Goal: Find specific page/section: Find specific page/section

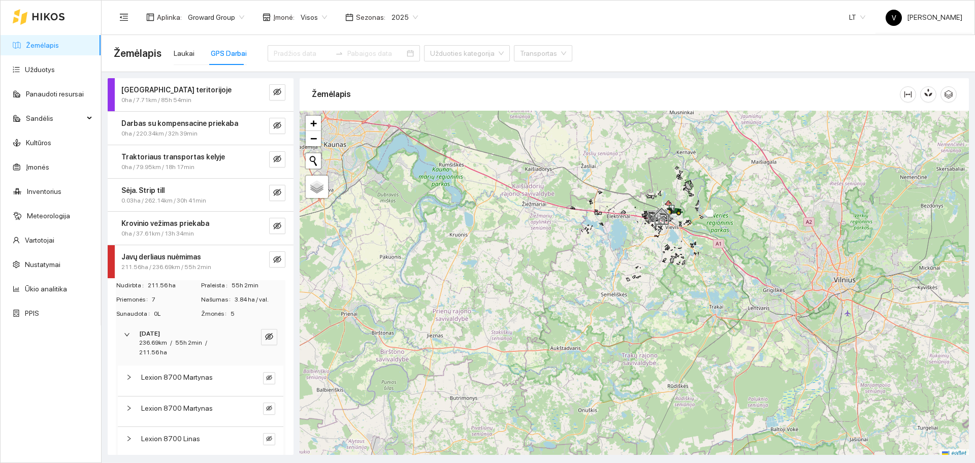
scroll to position [3, 0]
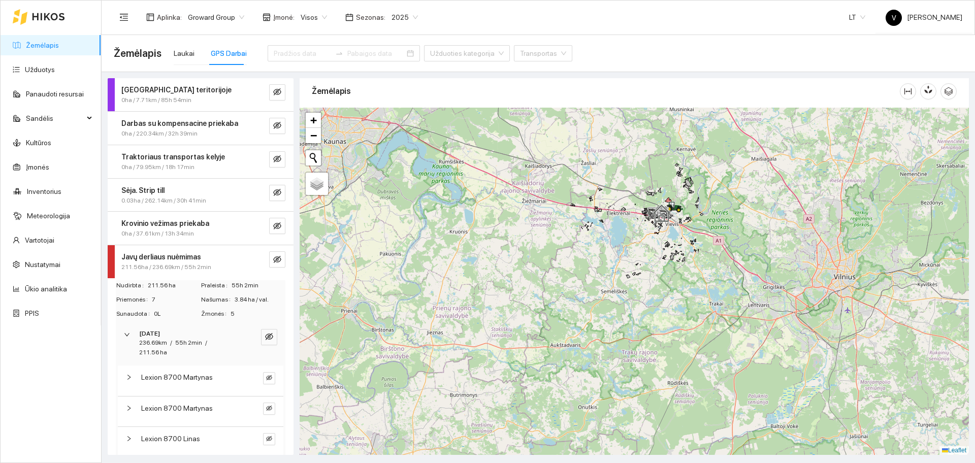
click at [570, 275] on div at bounding box center [634, 281] width 669 height 347
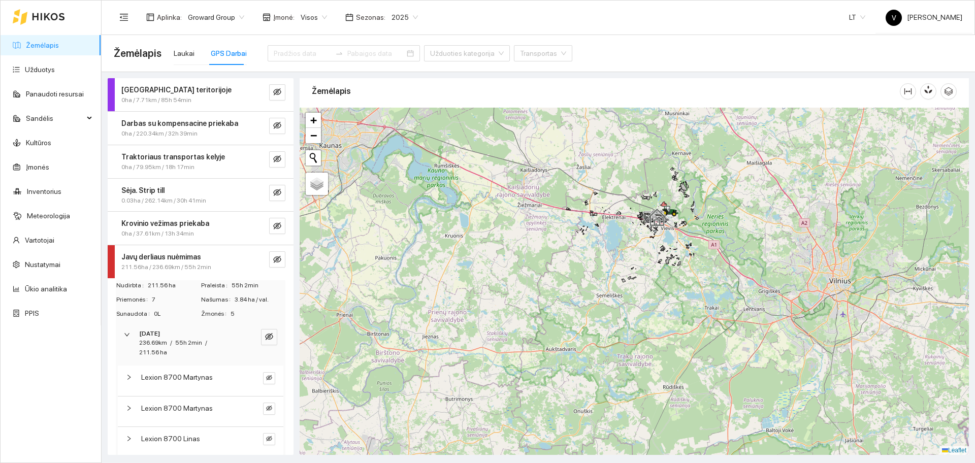
drag, startPoint x: 644, startPoint y: 252, endPoint x: 639, endPoint y: 256, distance: 6.5
click at [639, 256] on div at bounding box center [634, 281] width 669 height 347
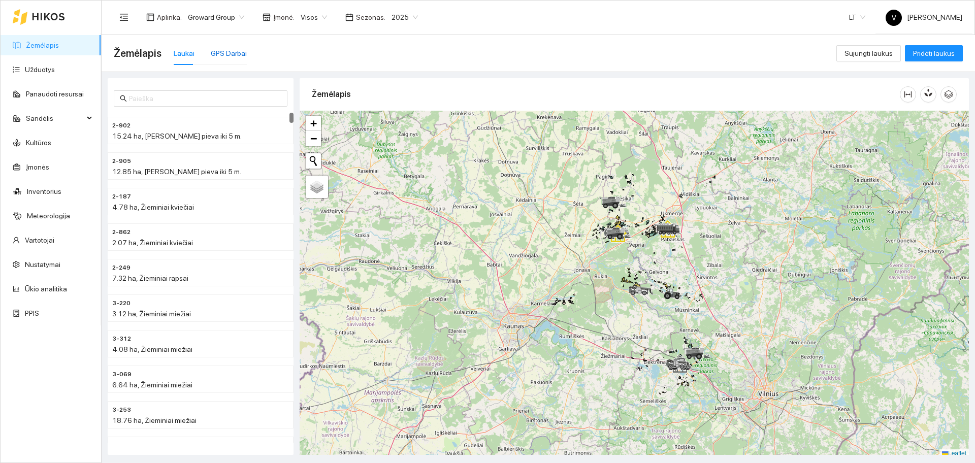
click at [231, 54] on div "GPS Darbai" at bounding box center [229, 53] width 36 height 11
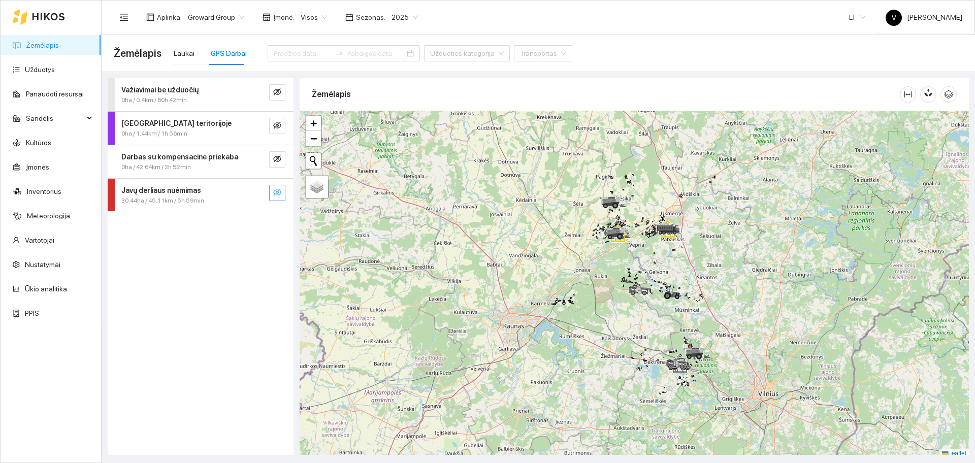
click at [281, 192] on icon "eye-invisible" at bounding box center [277, 192] width 8 height 7
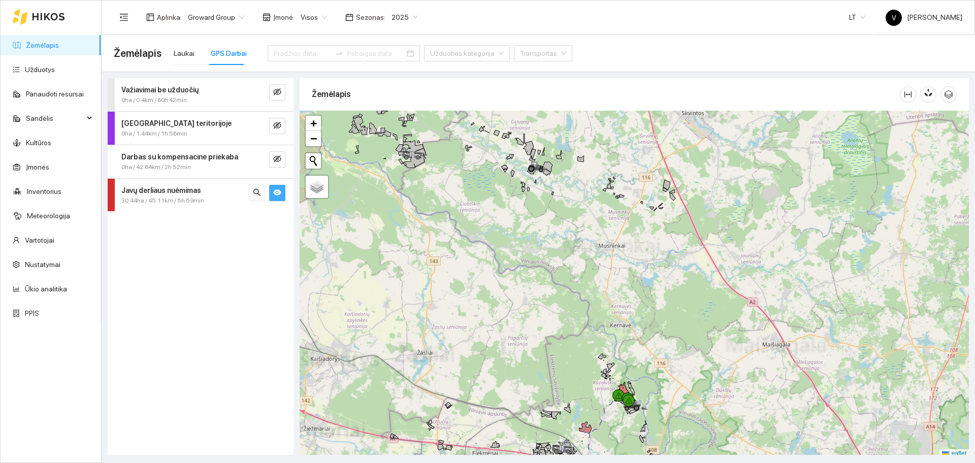
scroll to position [3, 0]
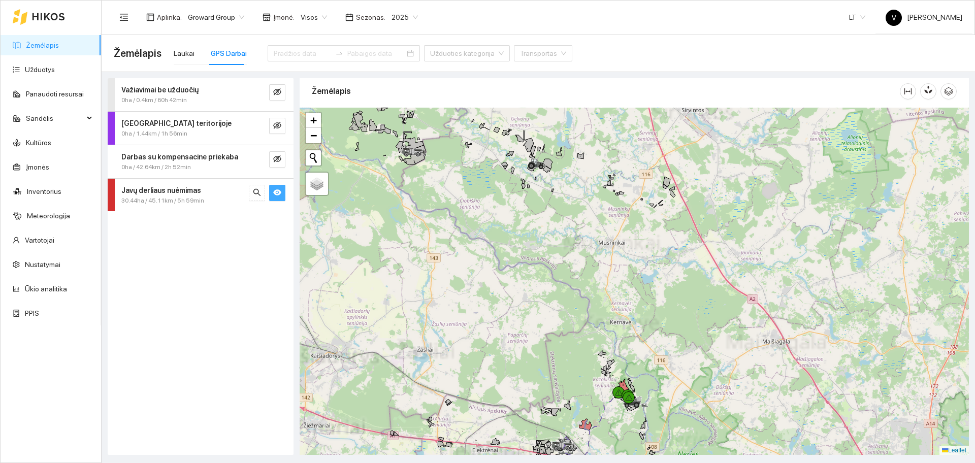
drag, startPoint x: 637, startPoint y: 376, endPoint x: 652, endPoint y: 329, distance: 49.3
click at [652, 329] on div at bounding box center [634, 281] width 669 height 347
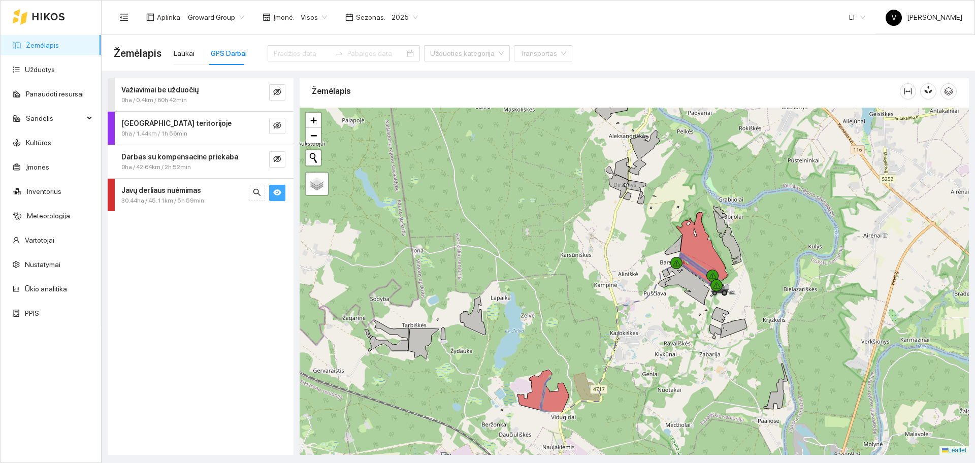
drag, startPoint x: 676, startPoint y: 333, endPoint x: 727, endPoint y: 254, distance: 93.5
click at [727, 254] on div at bounding box center [634, 281] width 669 height 347
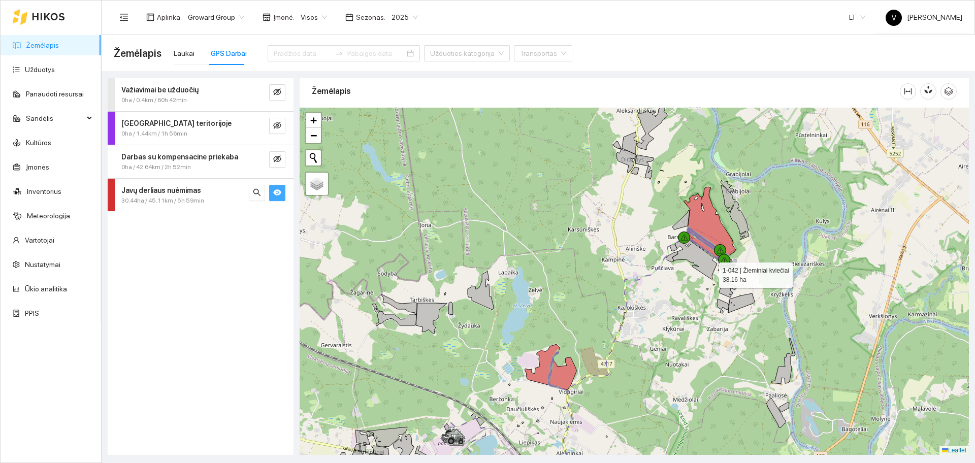
drag, startPoint x: 713, startPoint y: 271, endPoint x: 679, endPoint y: 286, distance: 36.6
click at [679, 279] on icon at bounding box center [694, 259] width 45 height 41
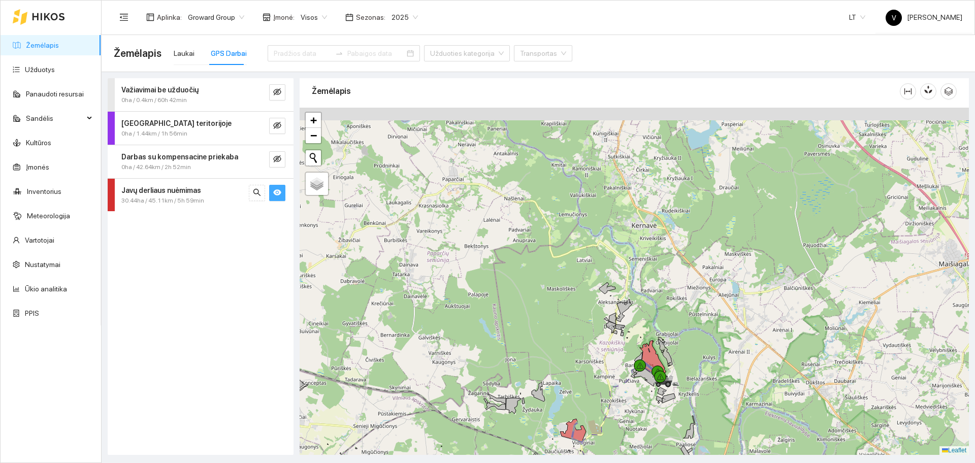
drag, startPoint x: 654, startPoint y: 241, endPoint x: 629, endPoint y: 376, distance: 137.3
click at [629, 376] on div at bounding box center [634, 281] width 669 height 347
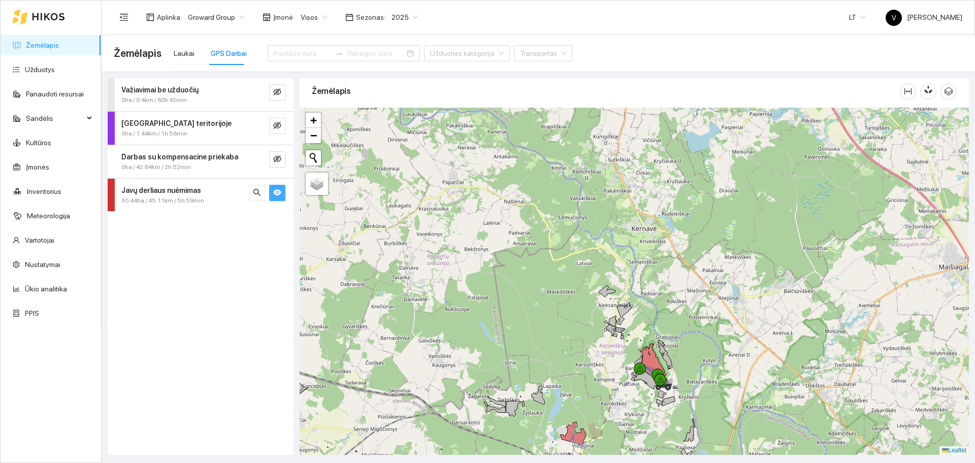
click at [657, 370] on div at bounding box center [634, 281] width 669 height 347
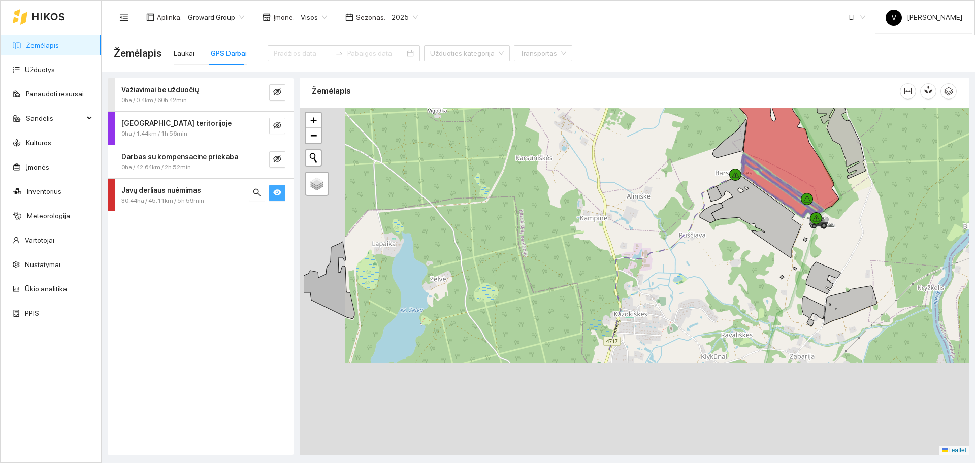
drag, startPoint x: 638, startPoint y: 391, endPoint x: 684, endPoint y: 285, distance: 115.9
click at [709, 256] on div at bounding box center [634, 281] width 669 height 347
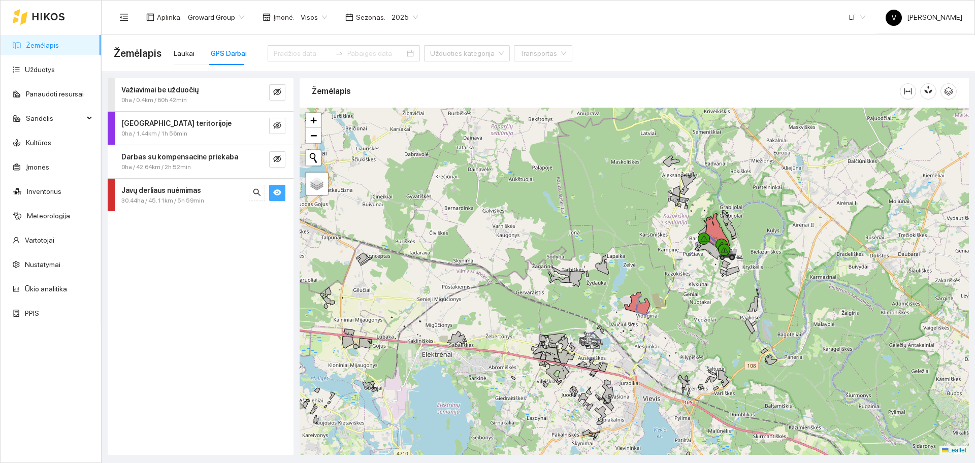
drag, startPoint x: 641, startPoint y: 353, endPoint x: 659, endPoint y: 327, distance: 31.7
click at [659, 327] on div at bounding box center [634, 281] width 669 height 347
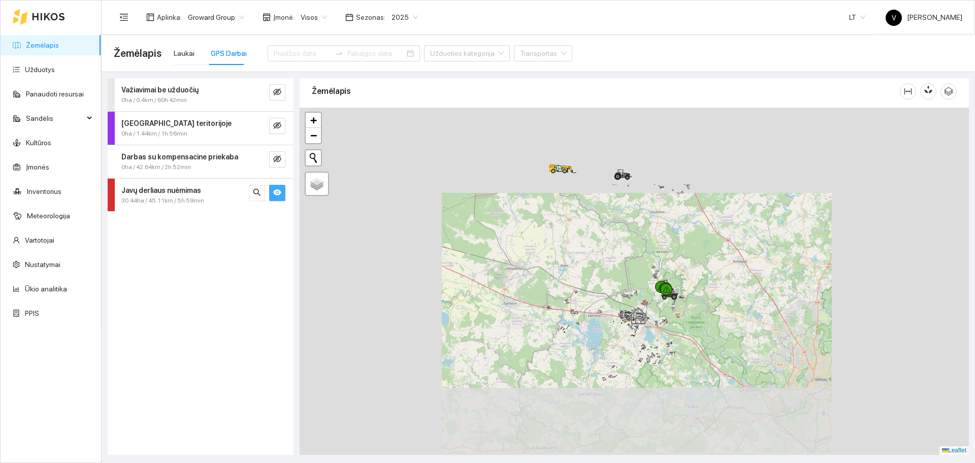
drag, startPoint x: 653, startPoint y: 250, endPoint x: 642, endPoint y: 290, distance: 41.0
click at [643, 282] on div at bounding box center [634, 281] width 669 height 347
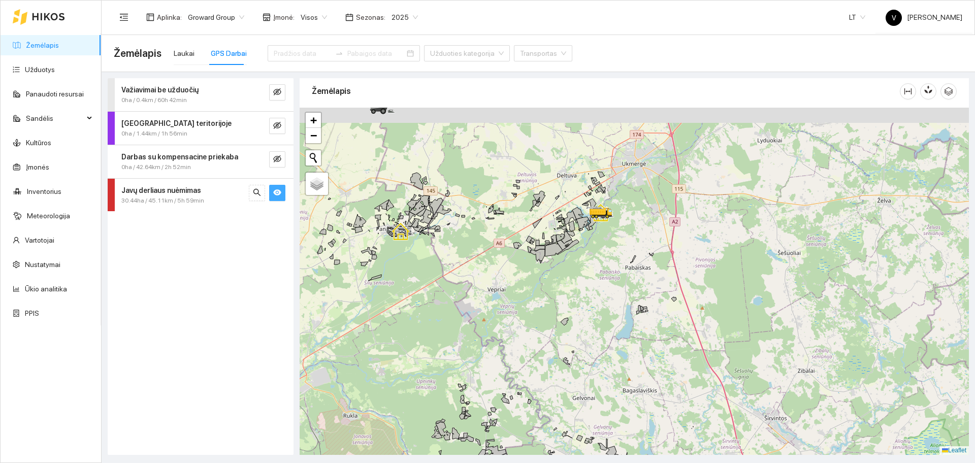
drag, startPoint x: 586, startPoint y: 276, endPoint x: 601, endPoint y: 272, distance: 15.8
click at [589, 287] on div at bounding box center [634, 281] width 669 height 347
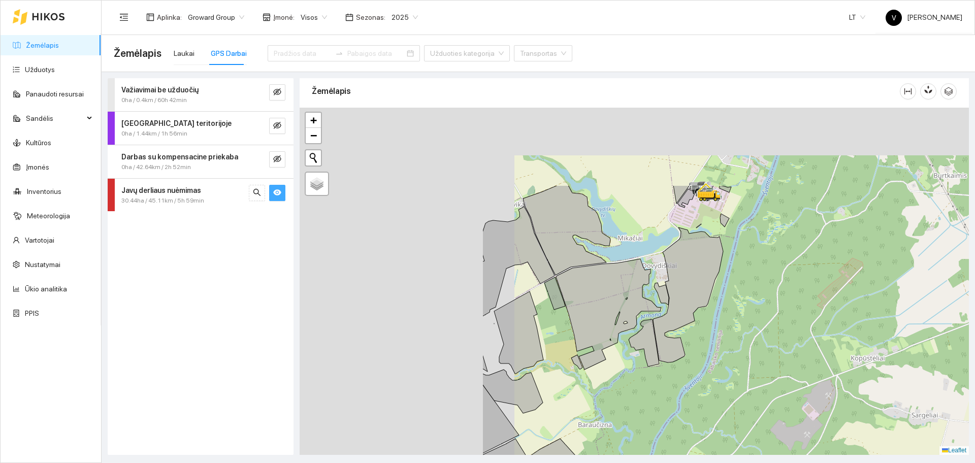
drag, startPoint x: 536, startPoint y: 217, endPoint x: 798, endPoint y: 337, distance: 288.0
click at [798, 337] on div at bounding box center [634, 281] width 669 height 347
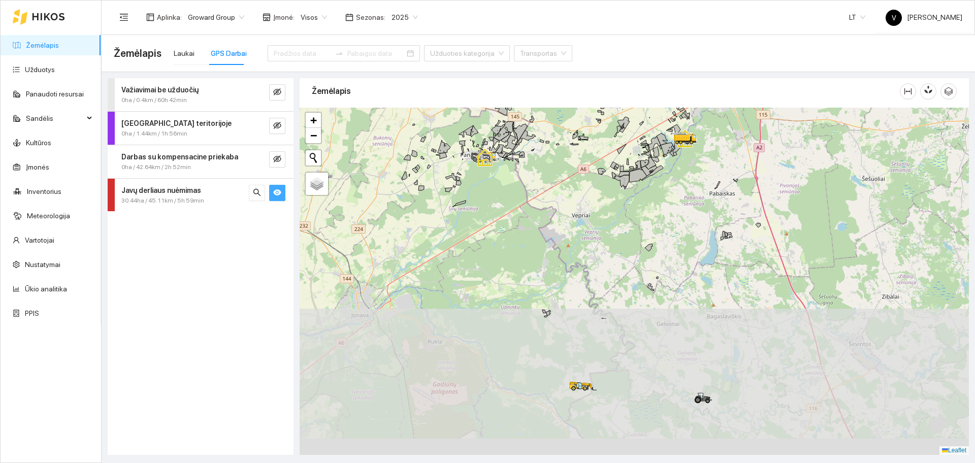
drag, startPoint x: 733, startPoint y: 375, endPoint x: 660, endPoint y: 208, distance: 182.8
click at [657, 209] on div at bounding box center [634, 281] width 669 height 347
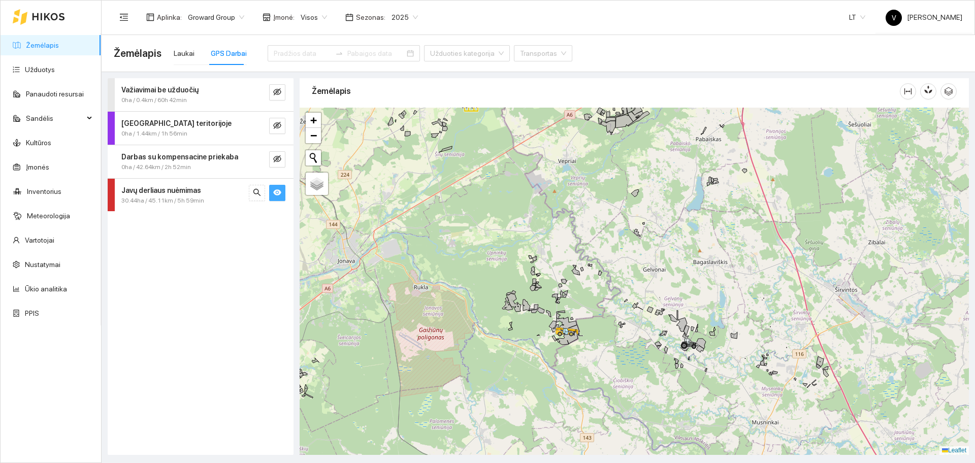
drag, startPoint x: 716, startPoint y: 370, endPoint x: 648, endPoint y: 261, distance: 128.2
click at [700, 313] on div at bounding box center [634, 281] width 669 height 347
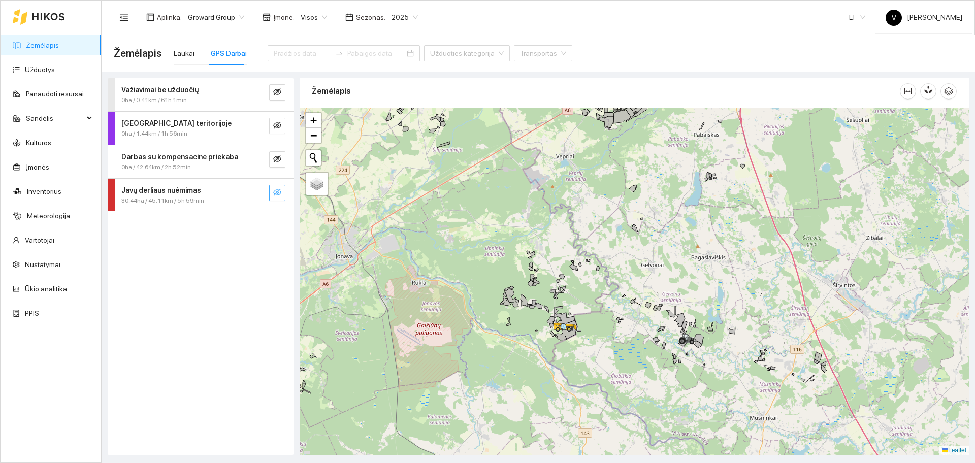
click at [211, 285] on div "Važiavimai be užduočių 0ha / 0.41km / 61h 1min [GEOGRAPHIC_DATA] teritorijoje 0…" at bounding box center [201, 266] width 186 height 377
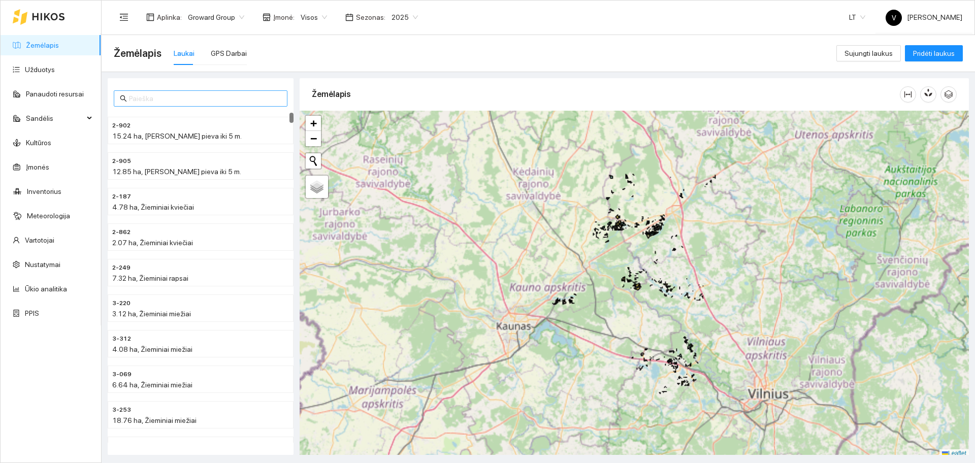
click at [156, 99] on input "text" at bounding box center [205, 98] width 152 height 11
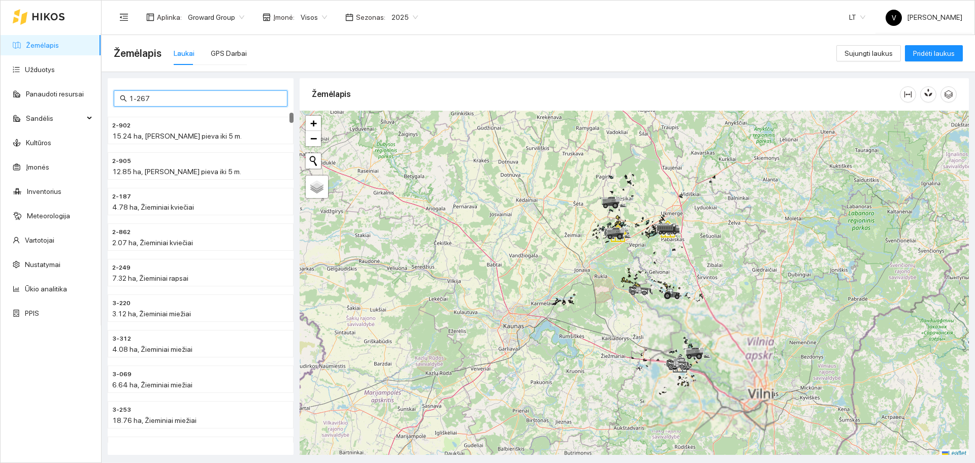
type input "1-267"
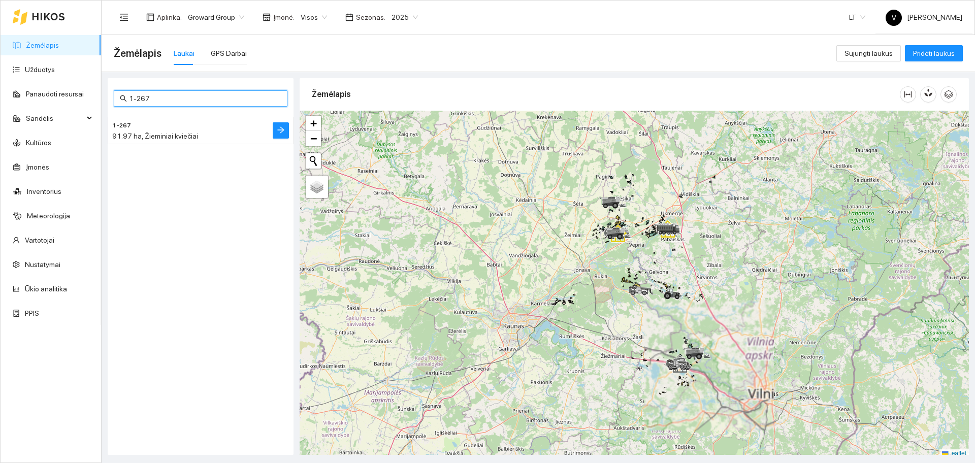
click at [130, 135] on span "91.97 ha, Žieminiai kviečiai" at bounding box center [155, 136] width 86 height 8
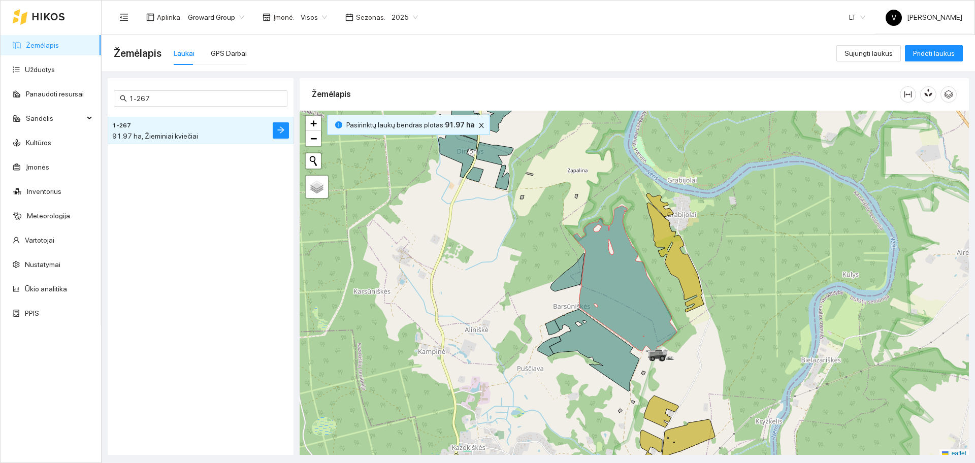
scroll to position [3, 0]
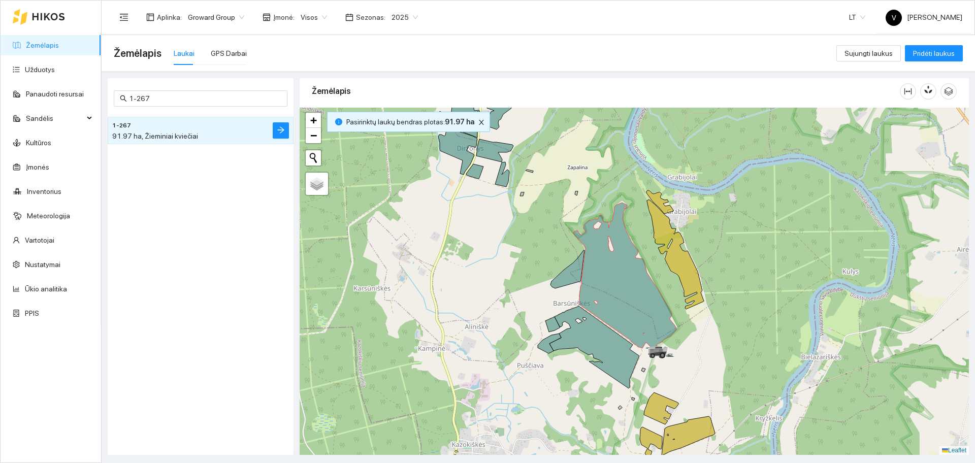
drag, startPoint x: 749, startPoint y: 335, endPoint x: 737, endPoint y: 328, distance: 14.1
click at [737, 328] on div at bounding box center [634, 281] width 669 height 347
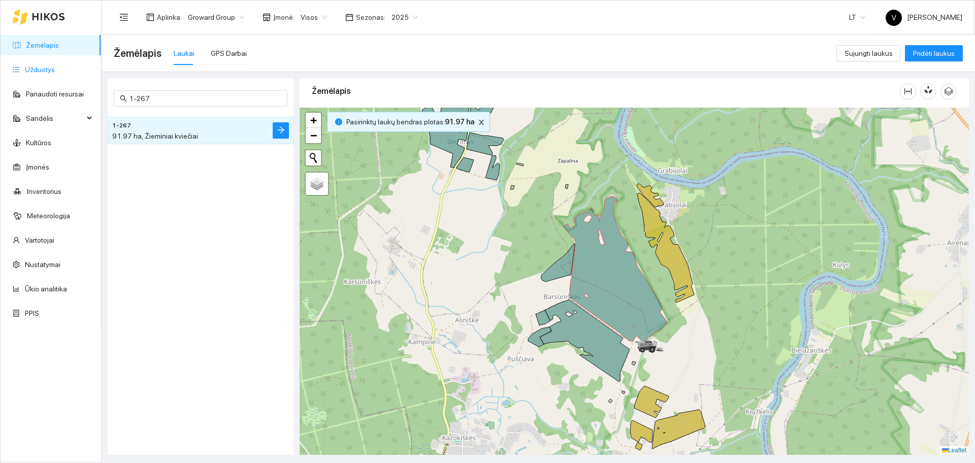
click at [52, 72] on link "Užduotys" at bounding box center [40, 69] width 30 height 8
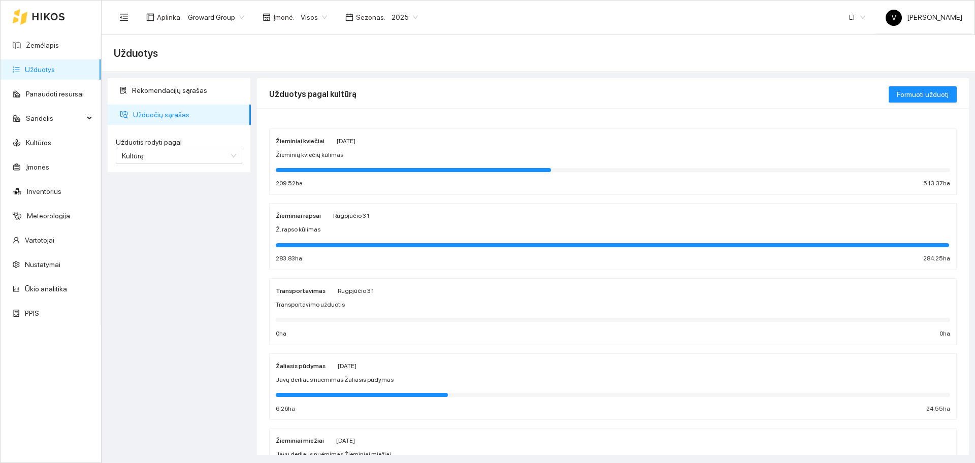
click at [335, 156] on span "Žieminių kviečių kūlimas" at bounding box center [310, 155] width 68 height 10
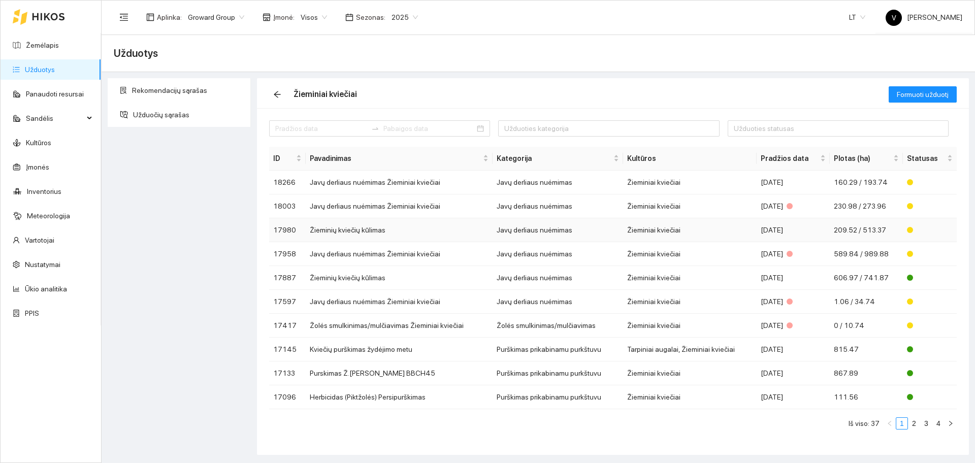
click at [357, 232] on td "Žieminių kviečių kūlimas" at bounding box center [399, 230] width 187 height 24
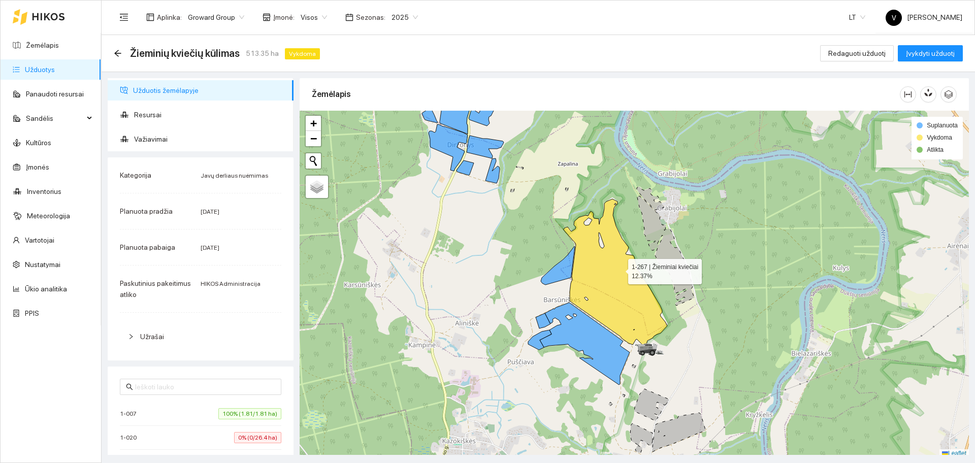
scroll to position [3, 0]
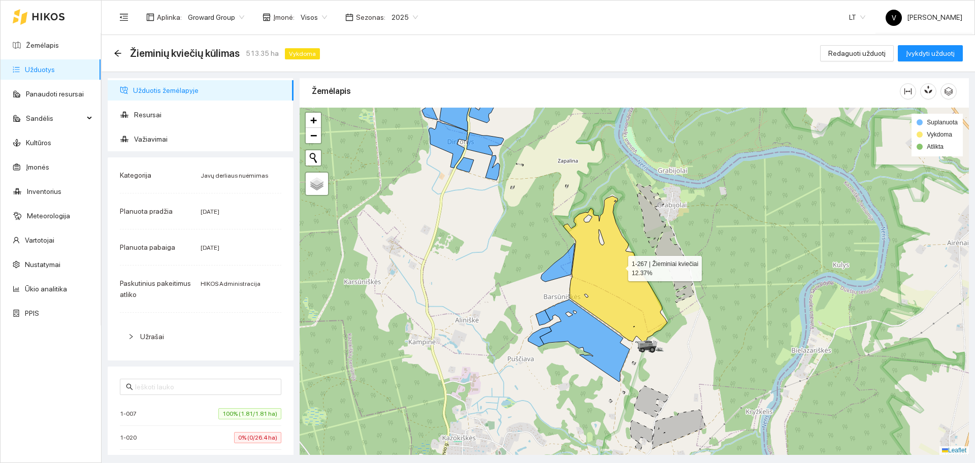
click at [619, 269] on icon at bounding box center [615, 269] width 104 height 147
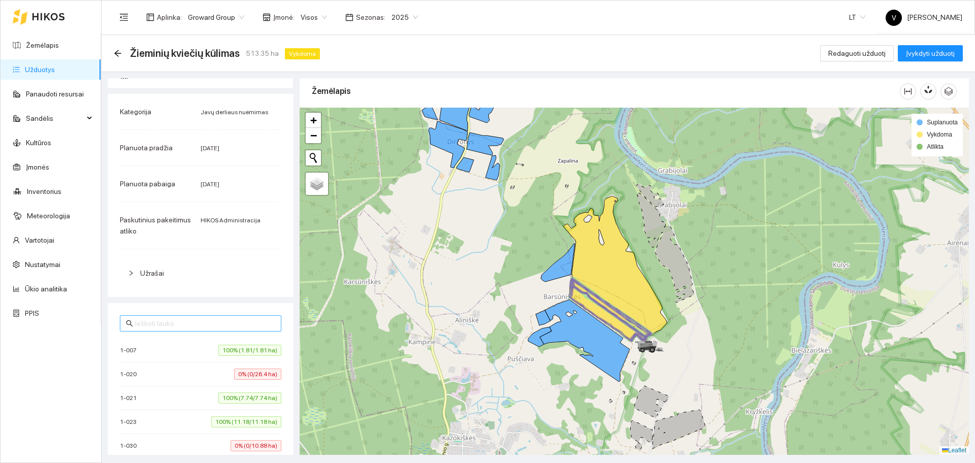
scroll to position [127, 0]
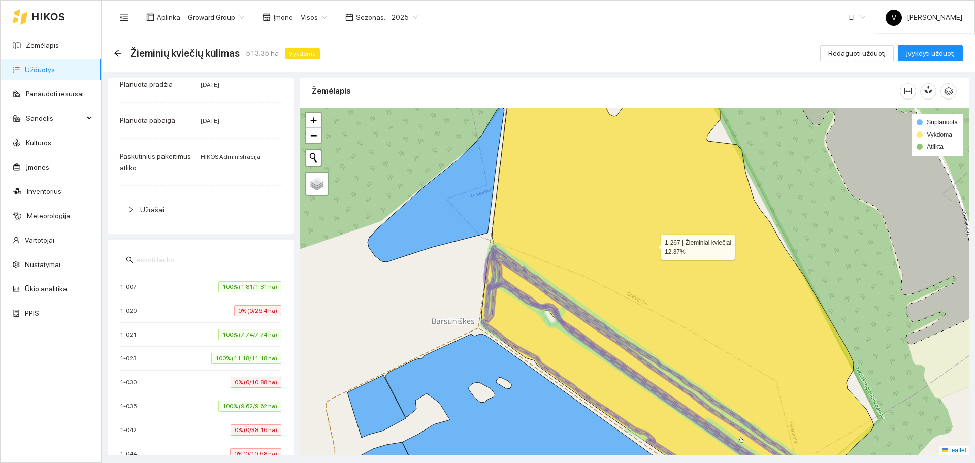
click at [615, 278] on icon at bounding box center [677, 282] width 392 height 418
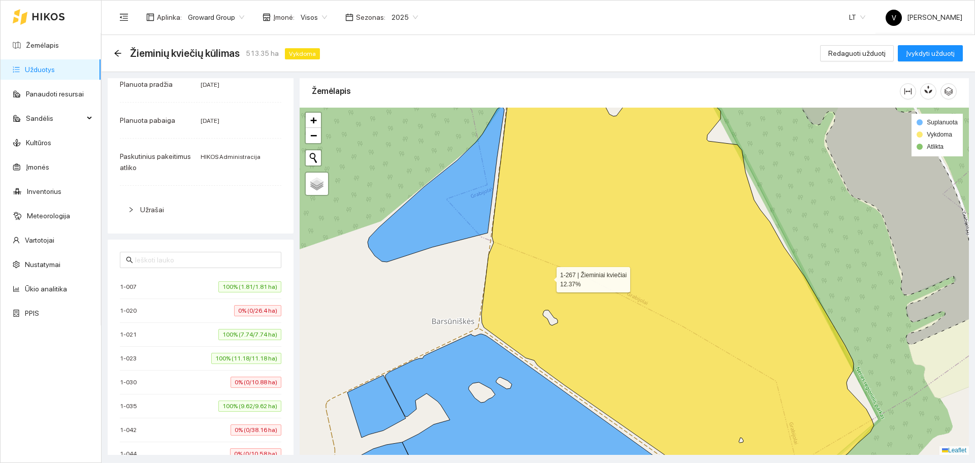
click at [572, 273] on icon at bounding box center [677, 282] width 392 height 418
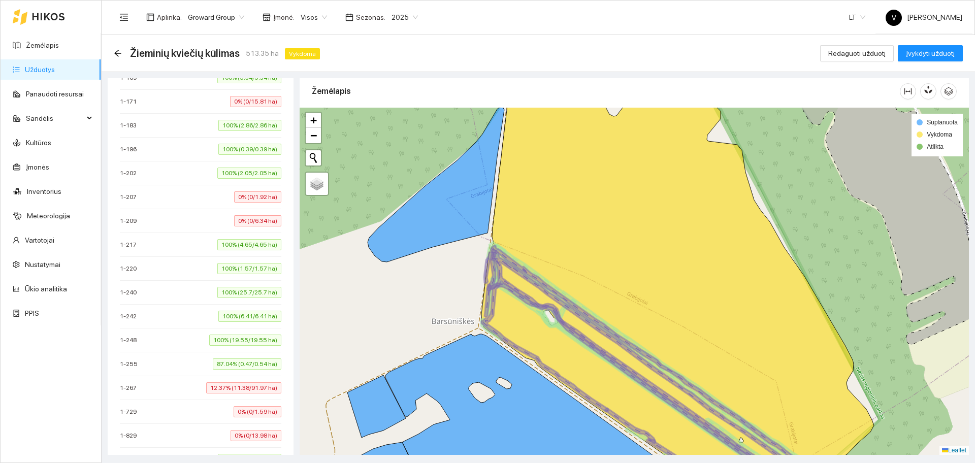
scroll to position [888, 0]
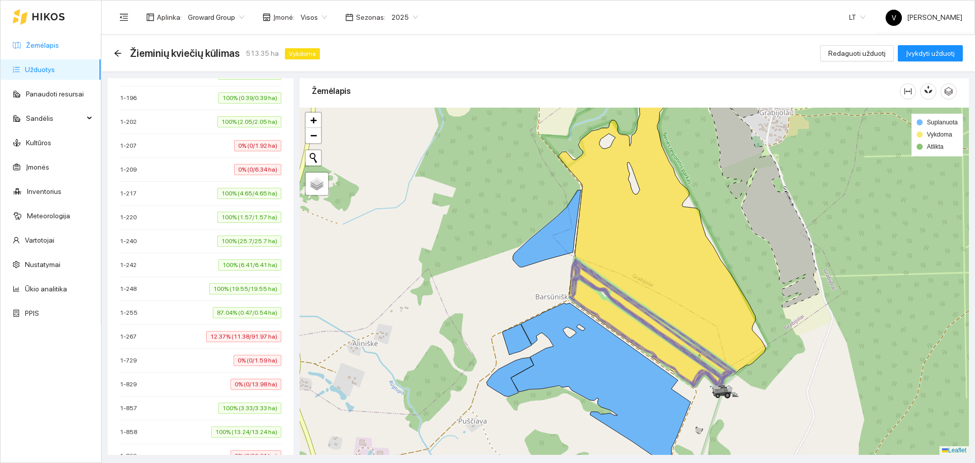
click at [29, 48] on link "Žemėlapis" at bounding box center [42, 45] width 33 height 8
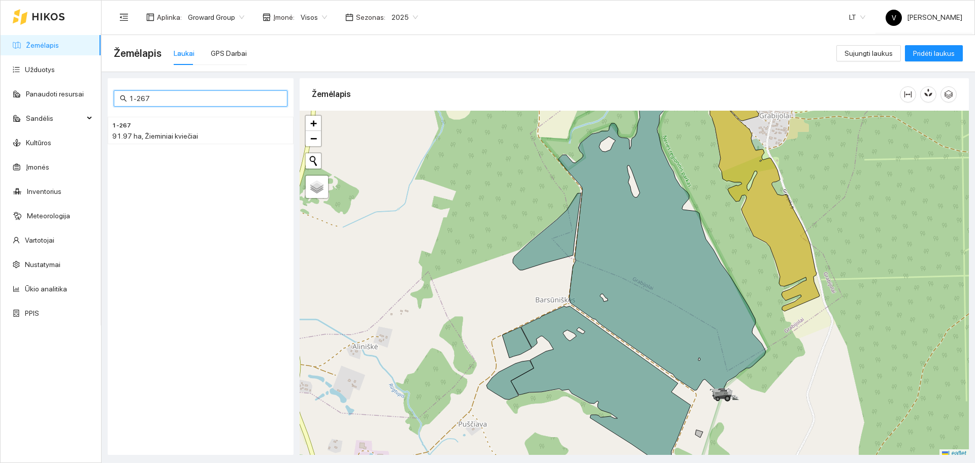
click at [170, 100] on input "1-267" at bounding box center [205, 98] width 152 height 11
drag, startPoint x: 171, startPoint y: 99, endPoint x: 134, endPoint y: 100, distance: 37.1
click at [134, 100] on input "1-267" at bounding box center [205, 98] width 152 height 11
type input "1"
click at [144, 129] on h4 "2-187" at bounding box center [180, 124] width 136 height 11
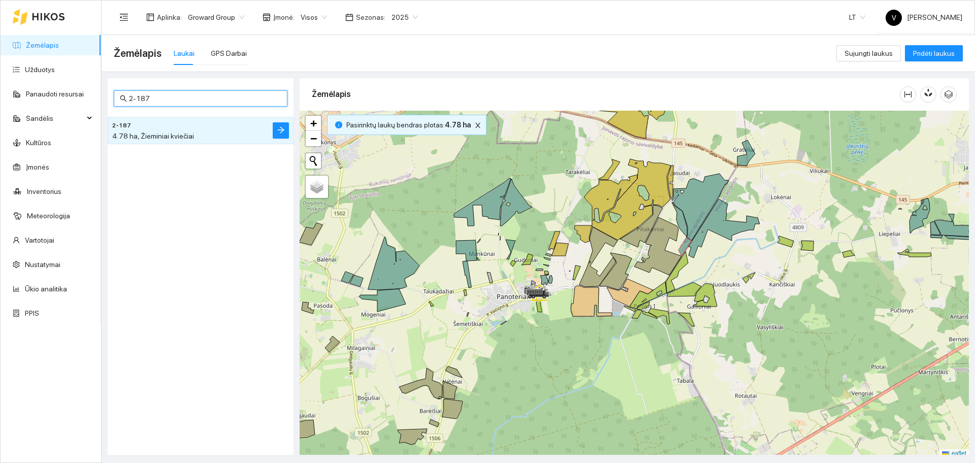
drag, startPoint x: 178, startPoint y: 103, endPoint x: 107, endPoint y: 89, distance: 71.8
click at [119, 94] on span "2-187" at bounding box center [201, 98] width 174 height 16
click at [162, 120] on h4 "2-856" at bounding box center [180, 124] width 136 height 11
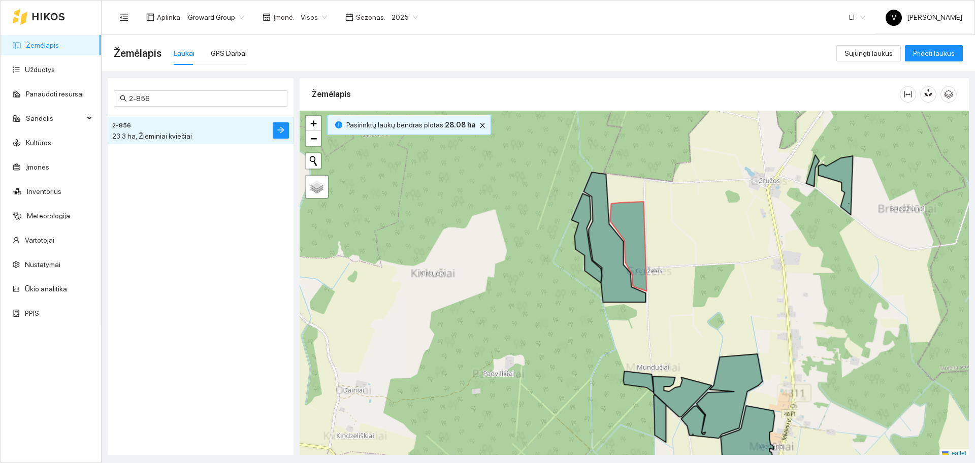
scroll to position [3, 0]
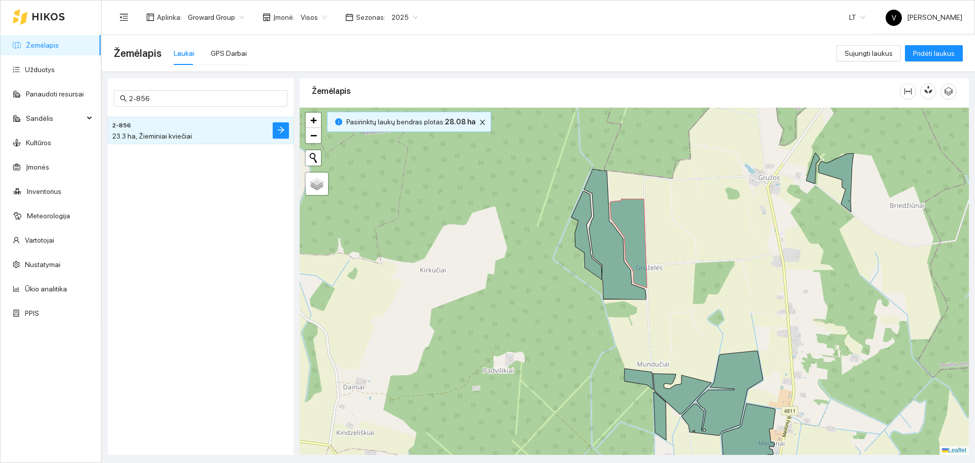
drag, startPoint x: 683, startPoint y: 209, endPoint x: 656, endPoint y: 241, distance: 42.2
click at [656, 241] on div at bounding box center [634, 281] width 669 height 347
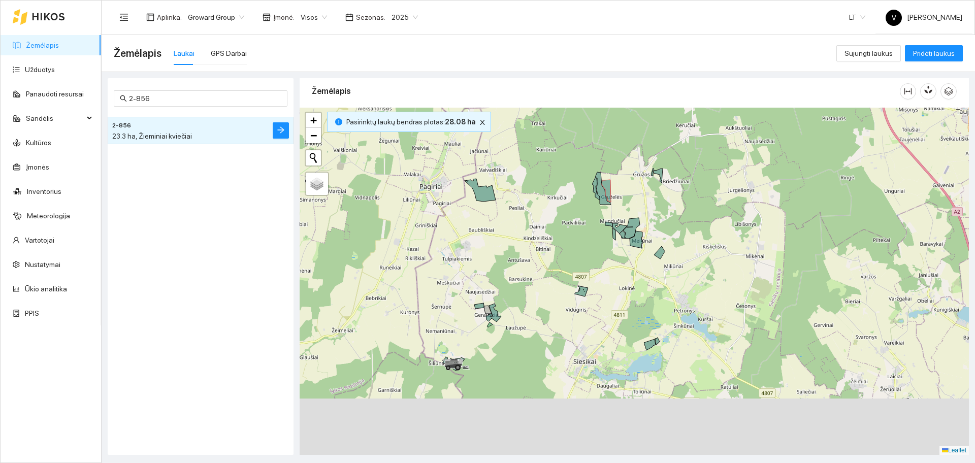
drag, startPoint x: 499, startPoint y: 333, endPoint x: 572, endPoint y: 263, distance: 100.9
click at [572, 263] on div at bounding box center [634, 281] width 669 height 347
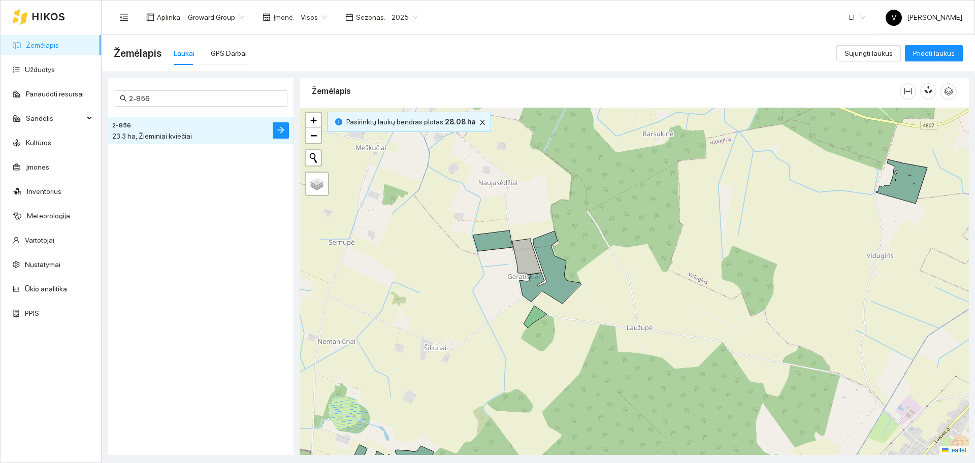
drag, startPoint x: 596, startPoint y: 308, endPoint x: 603, endPoint y: 306, distance: 7.5
click at [603, 306] on div at bounding box center [634, 281] width 669 height 347
click at [479, 125] on icon "close" at bounding box center [482, 122] width 7 height 7
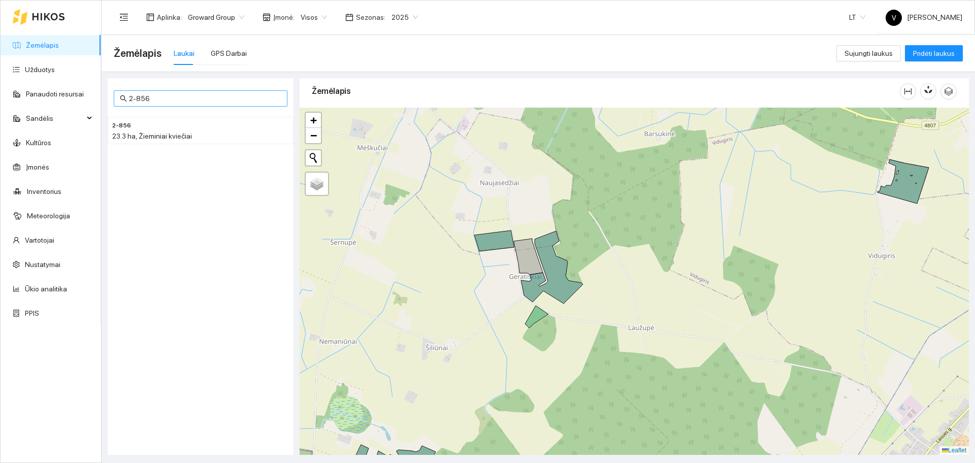
click at [168, 98] on input "2-856" at bounding box center [205, 98] width 152 height 11
type input "2-862"
click at [161, 139] on span "2.07 ha, Žieminiai kviečiai" at bounding box center [152, 136] width 81 height 8
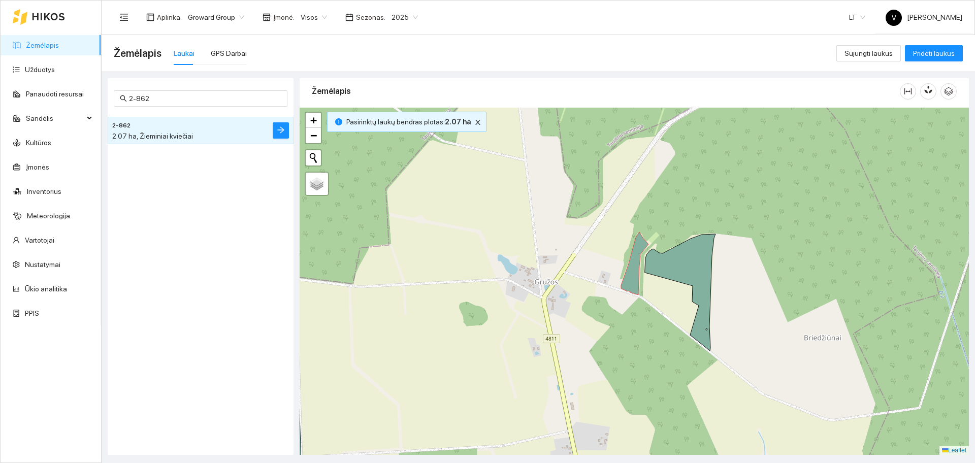
drag, startPoint x: 746, startPoint y: 274, endPoint x: 739, endPoint y: 263, distance: 12.7
click at [743, 253] on div at bounding box center [634, 281] width 669 height 347
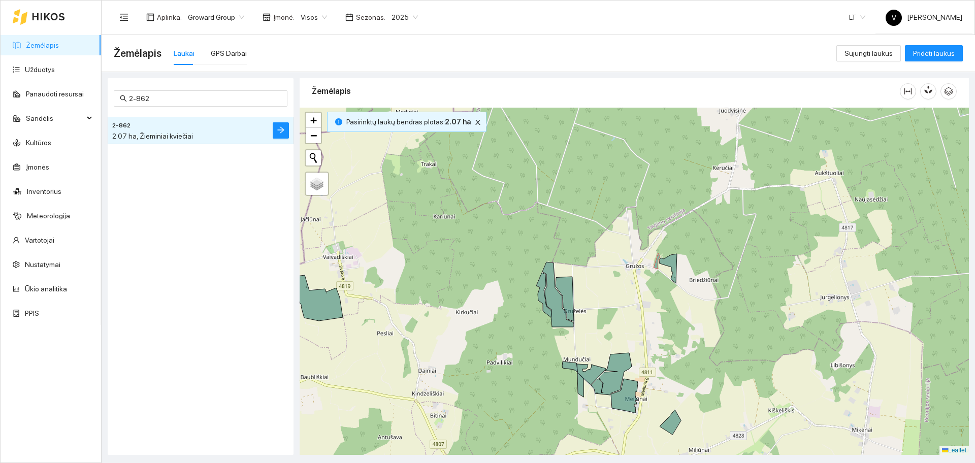
drag, startPoint x: 717, startPoint y: 291, endPoint x: 659, endPoint y: 278, distance: 59.5
click at [653, 294] on div at bounding box center [634, 281] width 669 height 347
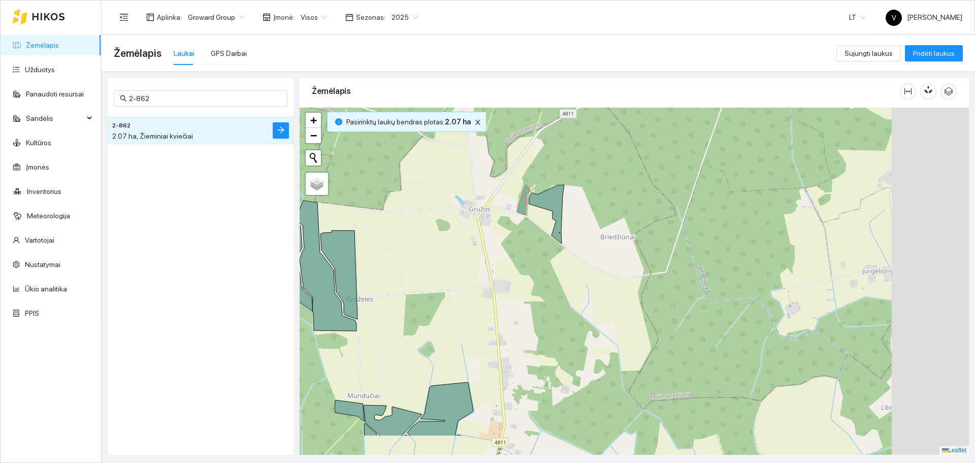
drag, startPoint x: 613, startPoint y: 181, endPoint x: 640, endPoint y: 164, distance: 32.1
click at [615, 177] on div at bounding box center [634, 281] width 669 height 347
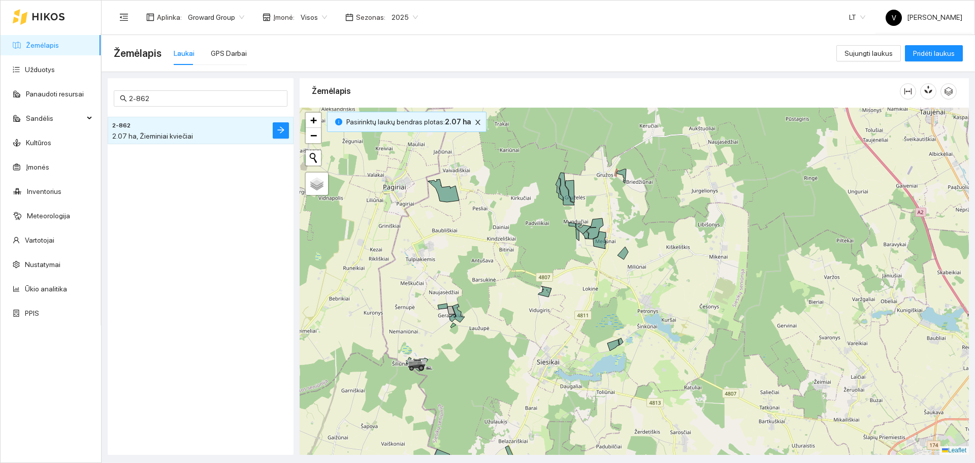
click at [675, 296] on div at bounding box center [634, 281] width 669 height 347
